Goal: Check status: Check status

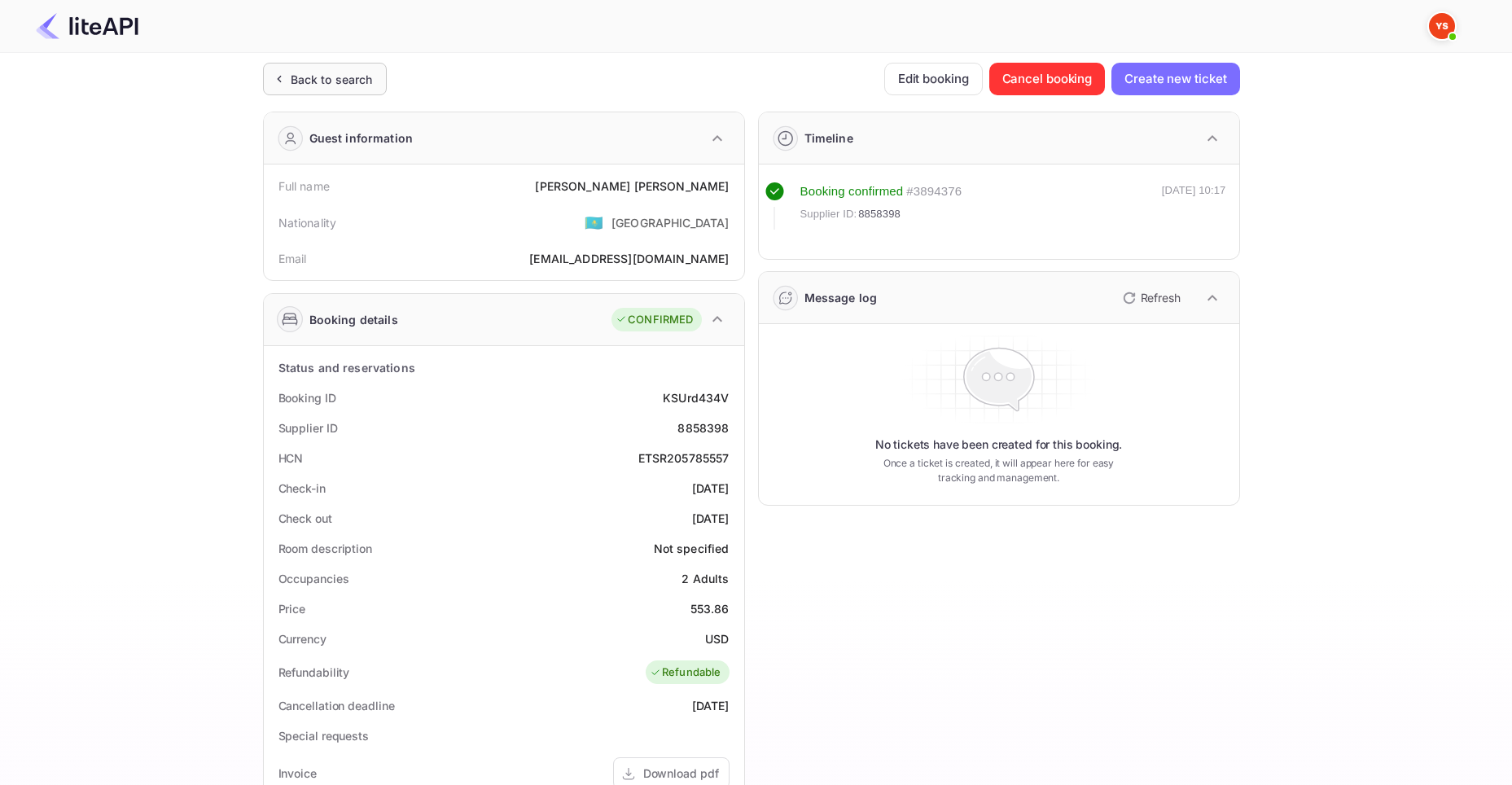
click at [309, 94] on div "Back to search" at bounding box center [325, 79] width 124 height 33
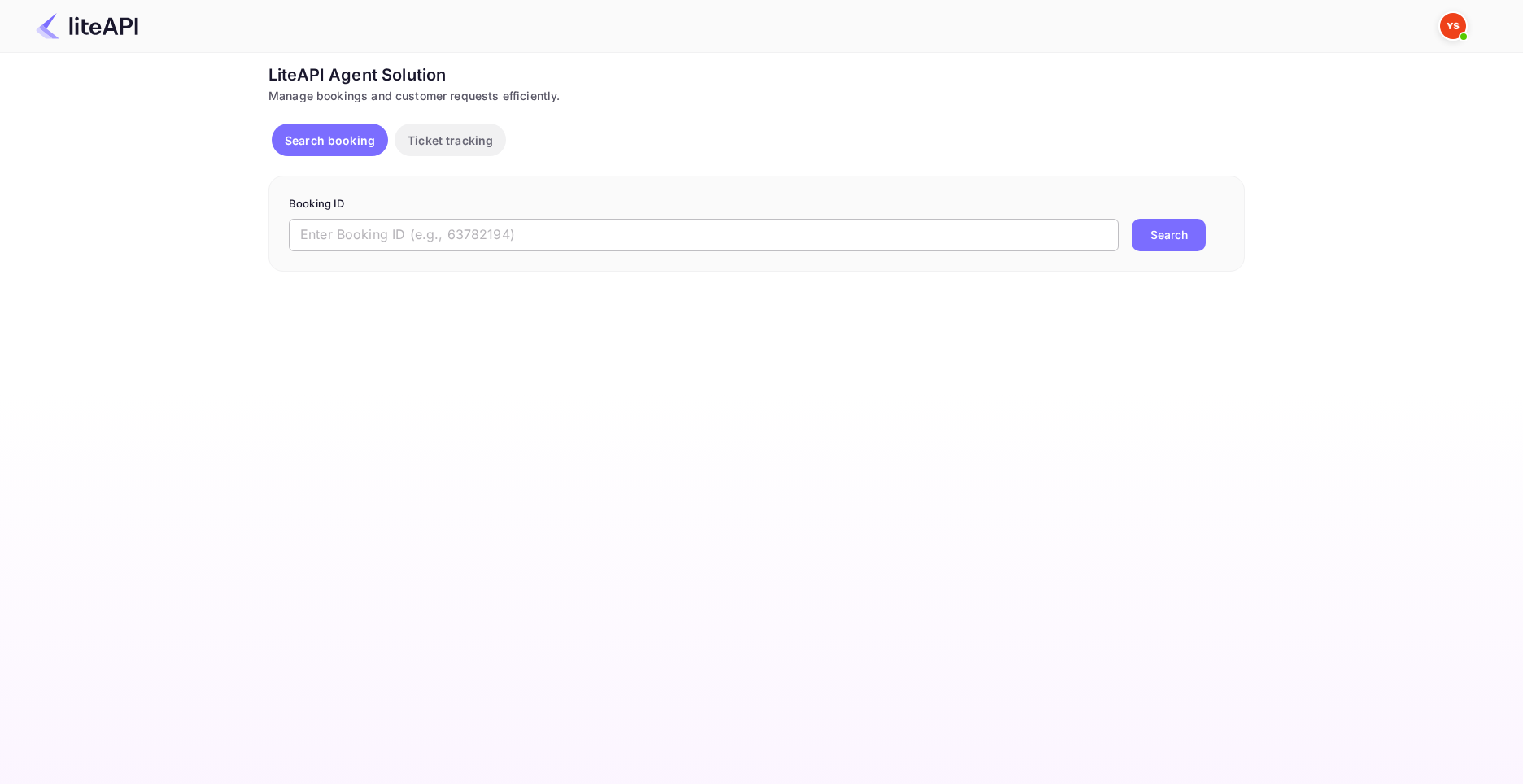
click at [395, 230] on input "text" at bounding box center [703, 235] width 830 height 33
paste input "8941524"
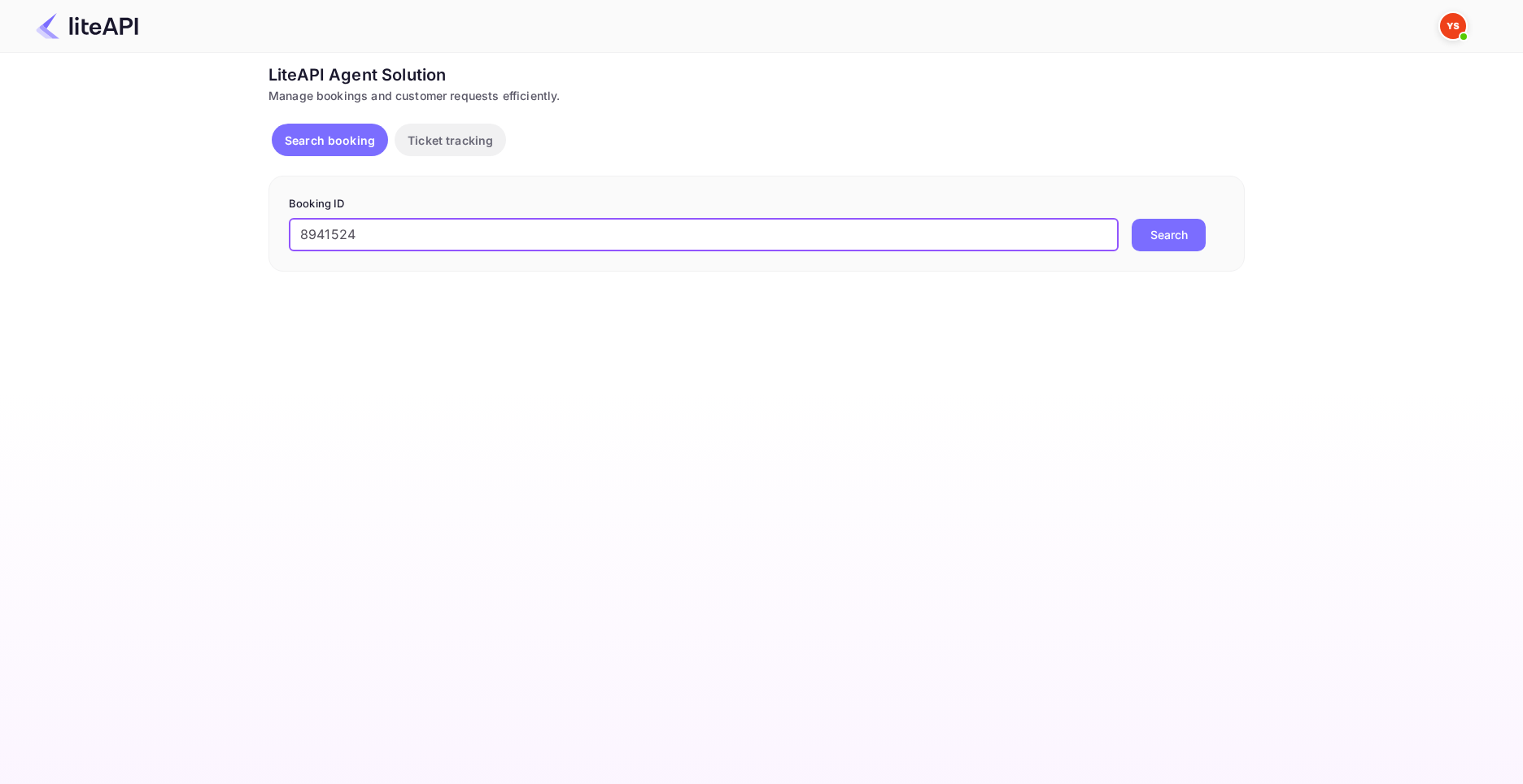
type input "8941524"
click at [1132, 219] on button "Search" at bounding box center [1169, 235] width 74 height 33
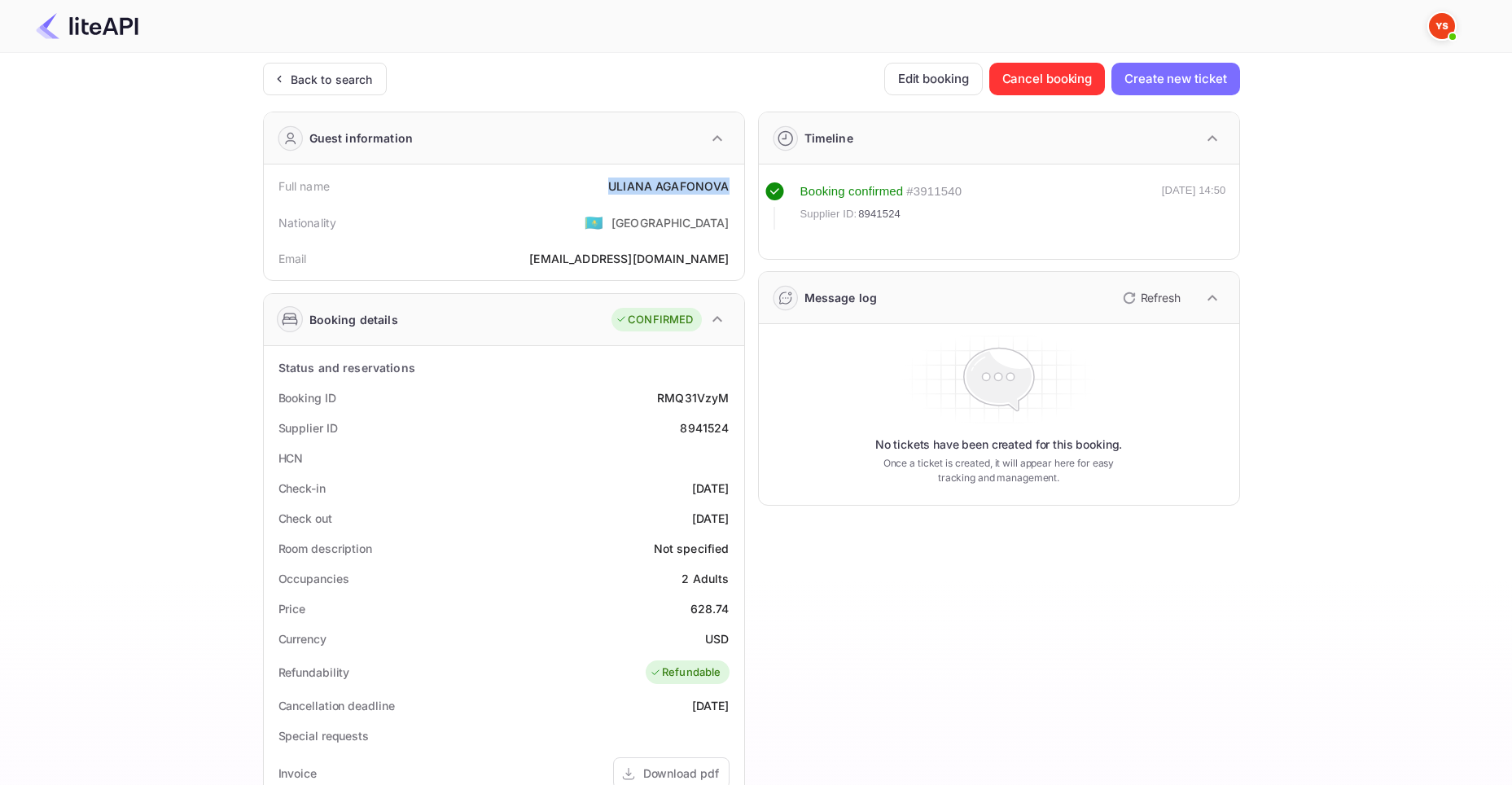
drag, startPoint x: 611, startPoint y: 184, endPoint x: 728, endPoint y: 189, distance: 117.1
click at [728, 189] on div "[PERSON_NAME]" at bounding box center [668, 185] width 121 height 17
copy div "[PERSON_NAME]"
drag, startPoint x: 692, startPoint y: 610, endPoint x: 726, endPoint y: 611, distance: 34.0
click at [726, 611] on div "628.74" at bounding box center [710, 608] width 39 height 17
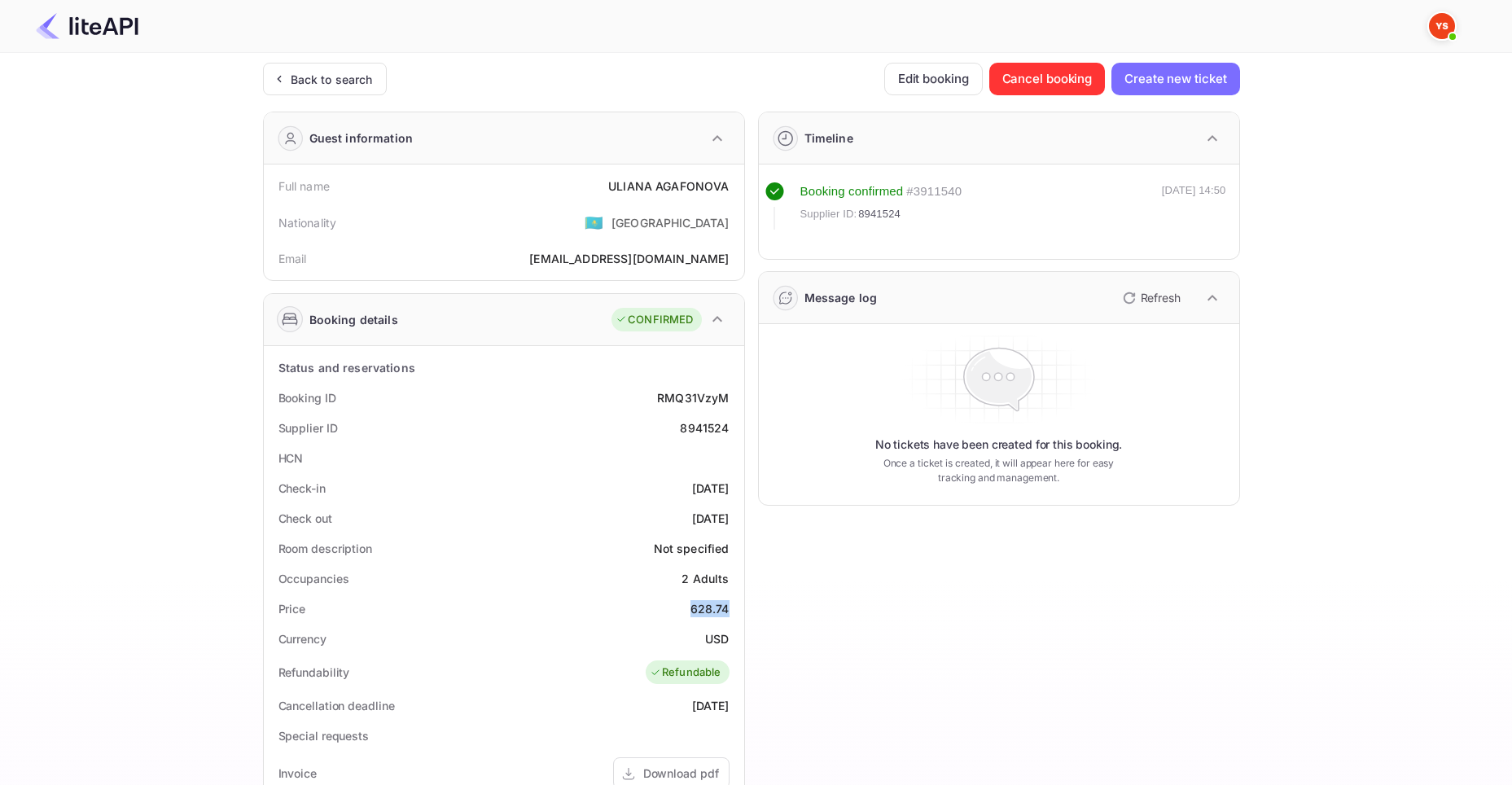
copy div "628.74"
drag, startPoint x: 706, startPoint y: 638, endPoint x: 727, endPoint y: 641, distance: 21.2
click at [727, 641] on div "USD" at bounding box center [716, 638] width 24 height 17
copy div "USD"
click at [343, 71] on div "Back to search" at bounding box center [331, 79] width 82 height 17
